Goal: Download file/media

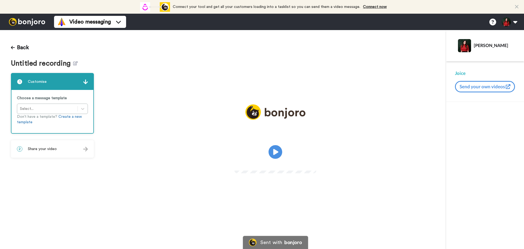
click at [16, 20] on img at bounding box center [27, 22] width 41 height 8
click at [73, 63] on icon at bounding box center [75, 63] width 5 height 4
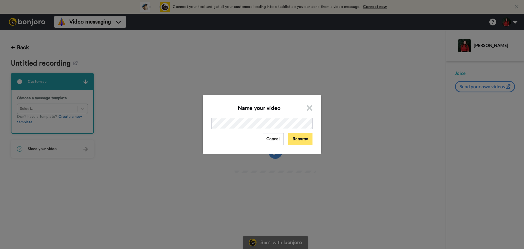
click at [300, 140] on button "Rename" at bounding box center [300, 139] width 24 height 12
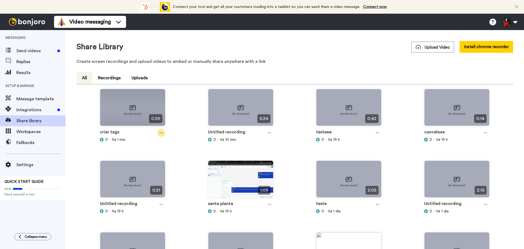
click at [161, 133] on icon at bounding box center [161, 132] width 3 height 1
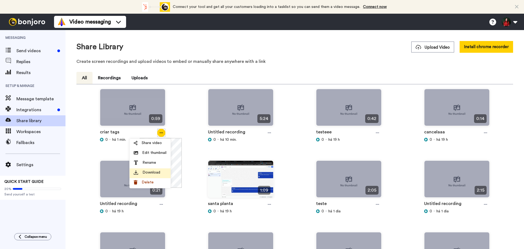
click at [154, 170] on span "Download" at bounding box center [152, 172] width 18 height 5
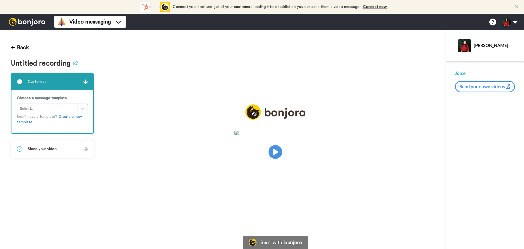
click at [74, 63] on icon at bounding box center [75, 63] width 5 height 4
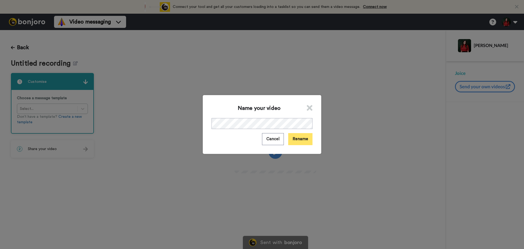
click at [288, 137] on button "Rename" at bounding box center [300, 139] width 24 height 12
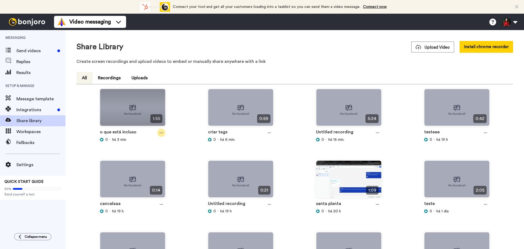
click at [163, 136] on div at bounding box center [161, 133] width 8 height 8
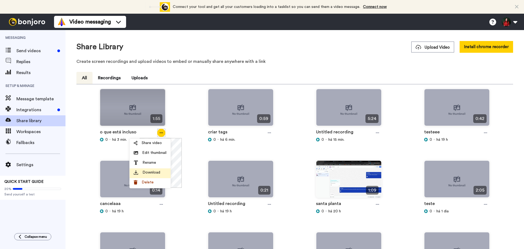
click at [151, 171] on span "Download" at bounding box center [152, 172] width 18 height 5
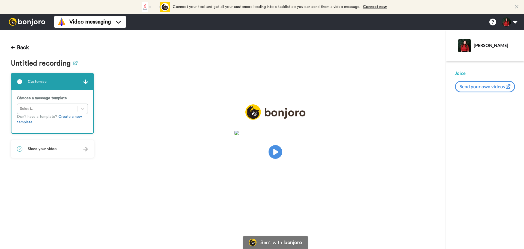
click at [74, 65] on button at bounding box center [75, 64] width 5 height 8
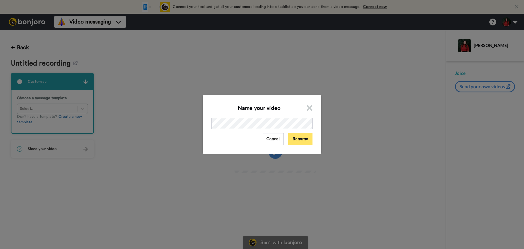
click at [305, 141] on button "Rename" at bounding box center [300, 139] width 24 height 12
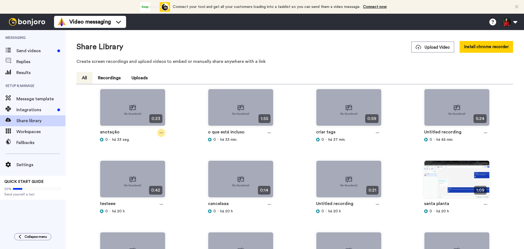
click at [162, 134] on icon at bounding box center [161, 133] width 3 height 4
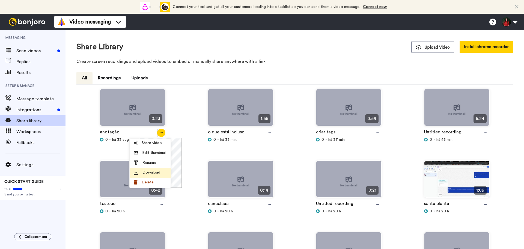
click at [153, 172] on span "Download" at bounding box center [152, 172] width 18 height 5
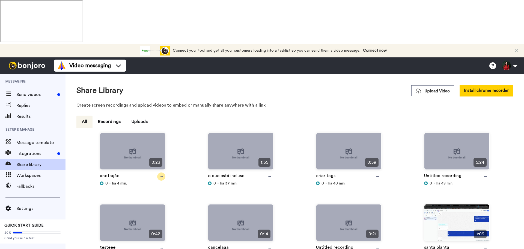
click at [161, 172] on div at bounding box center [161, 176] width 8 height 8
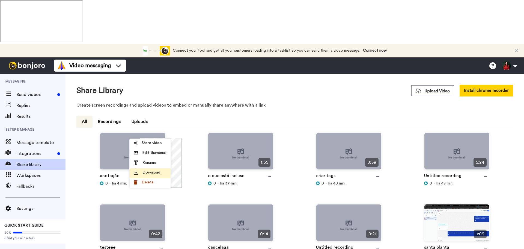
click at [158, 176] on li "Download" at bounding box center [150, 173] width 41 height 10
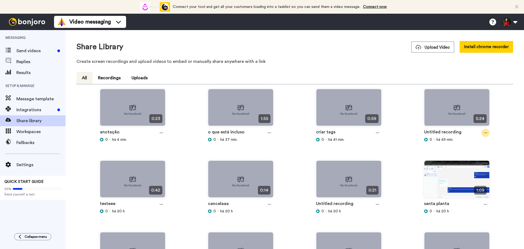
click at [484, 134] on icon at bounding box center [485, 133] width 3 height 4
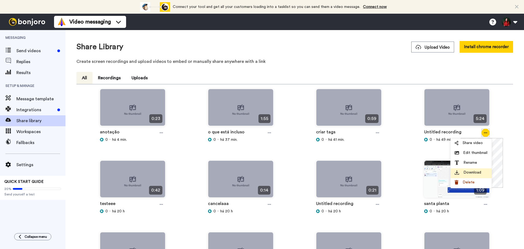
click at [471, 172] on span "Download" at bounding box center [473, 172] width 18 height 5
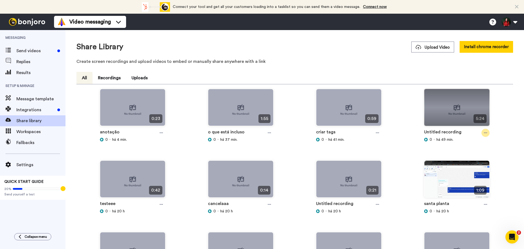
click at [483, 136] on div at bounding box center [486, 133] width 8 height 8
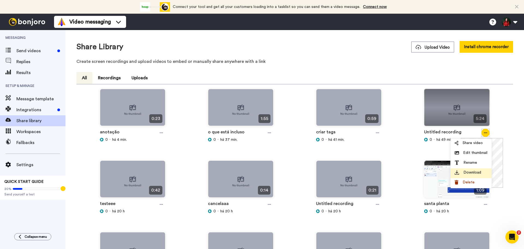
click at [461, 173] on div "Download" at bounding box center [471, 172] width 33 height 5
